Goal: Task Accomplishment & Management: Use online tool/utility

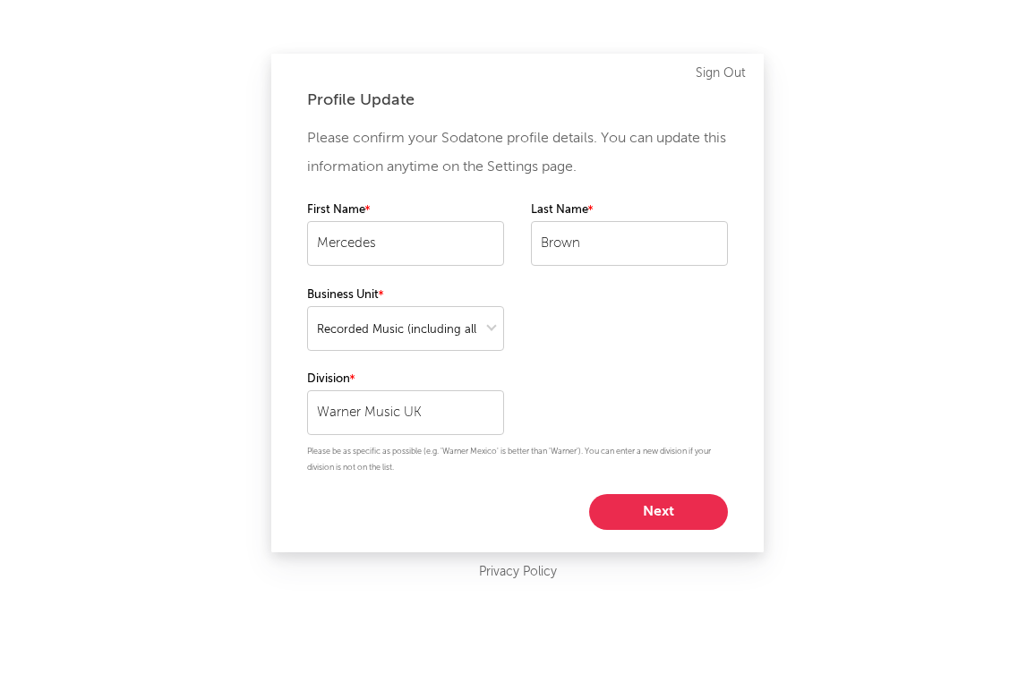
select select "recorded_music"
click at [630, 504] on button "Next" at bounding box center [658, 512] width 139 height 36
select select "marketing"
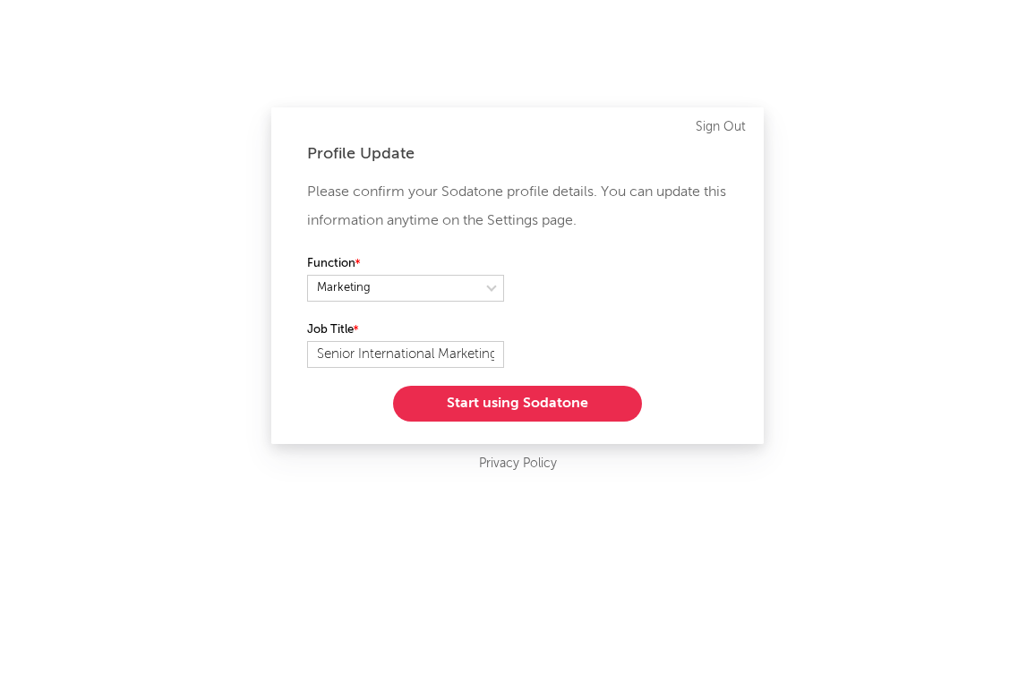
click at [585, 396] on button "Start using Sodatone" at bounding box center [517, 404] width 249 height 36
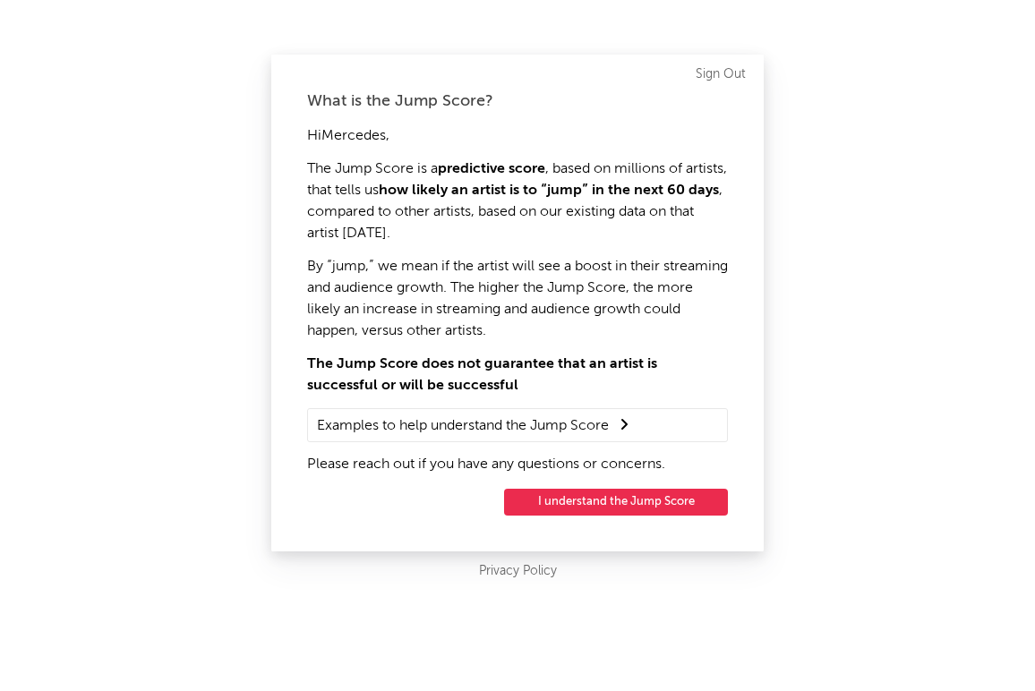
click at [565, 502] on button "I understand the Jump Score" at bounding box center [616, 502] width 224 height 27
